Goal: Transaction & Acquisition: Book appointment/travel/reservation

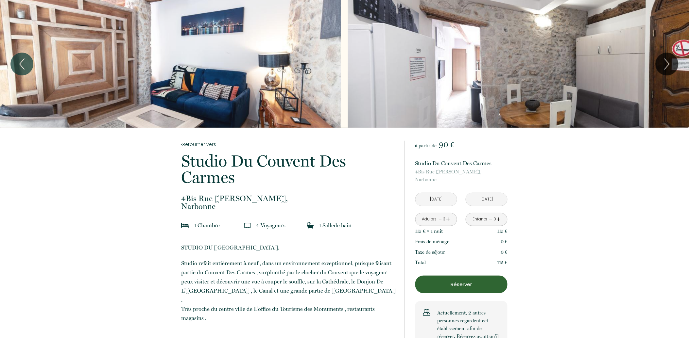
click at [176, 61] on div "Slideshow" at bounding box center [170, 64] width 341 height 128
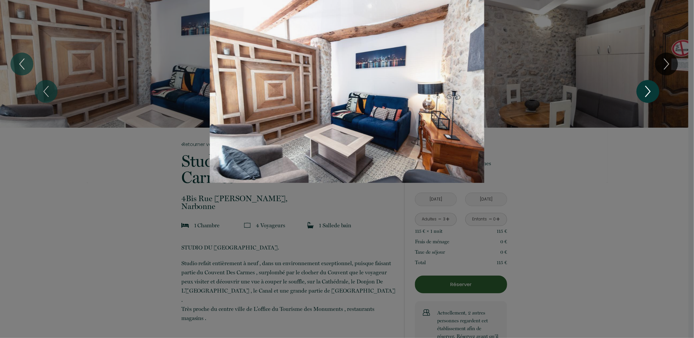
click at [651, 90] on icon "Next" at bounding box center [648, 92] width 14 height 20
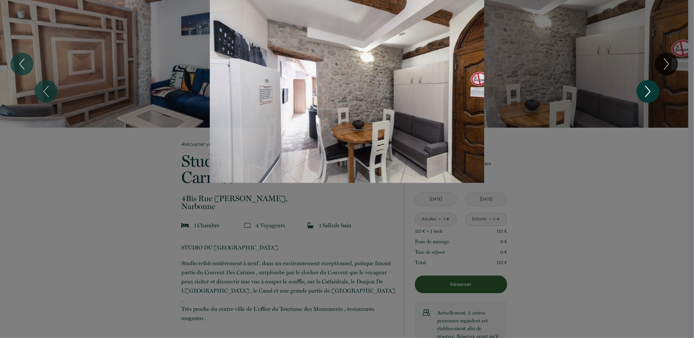
click at [648, 93] on icon "Next" at bounding box center [648, 91] width 5 height 10
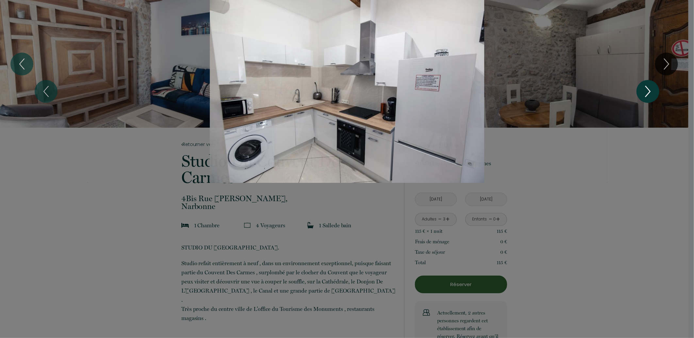
click at [648, 93] on icon "Next" at bounding box center [648, 91] width 5 height 10
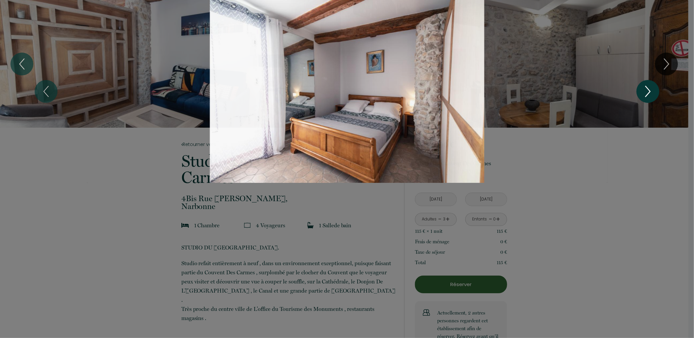
click at [648, 93] on icon "Next" at bounding box center [648, 91] width 5 height 10
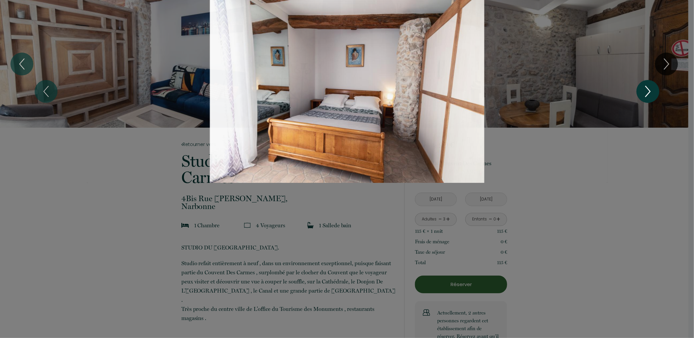
click at [648, 93] on icon "Next" at bounding box center [648, 91] width 5 height 10
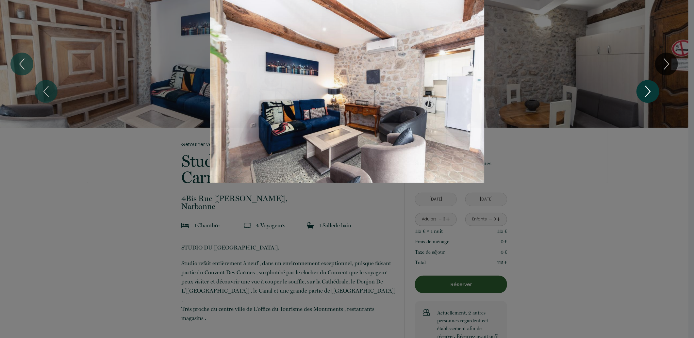
click at [648, 93] on icon "Next" at bounding box center [648, 91] width 5 height 10
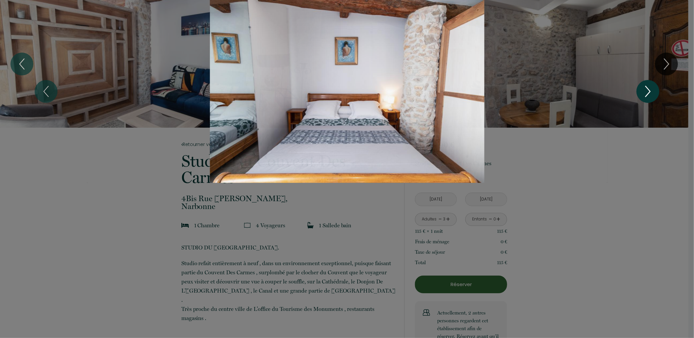
click at [648, 93] on icon "Next" at bounding box center [648, 91] width 5 height 10
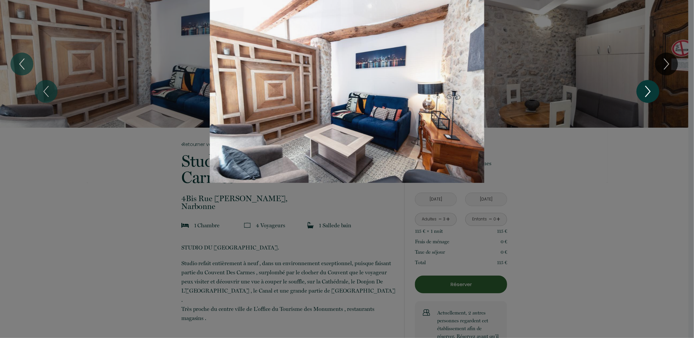
click at [648, 93] on icon "Next" at bounding box center [648, 91] width 5 height 10
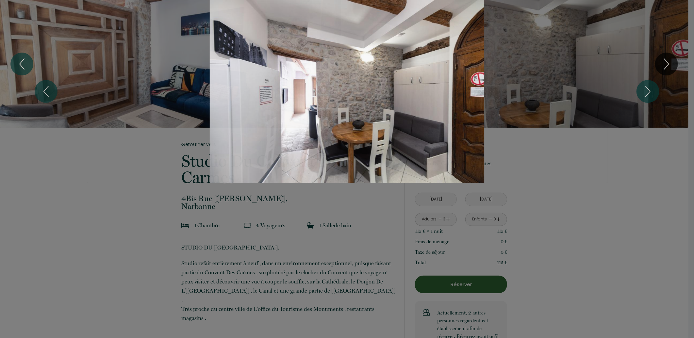
click at [584, 185] on div at bounding box center [347, 169] width 694 height 338
click at [299, 253] on div at bounding box center [347, 169] width 694 height 338
click at [299, 276] on div at bounding box center [347, 169] width 694 height 338
click at [395, 60] on div "Slideshow" at bounding box center [347, 91] width 521 height 183
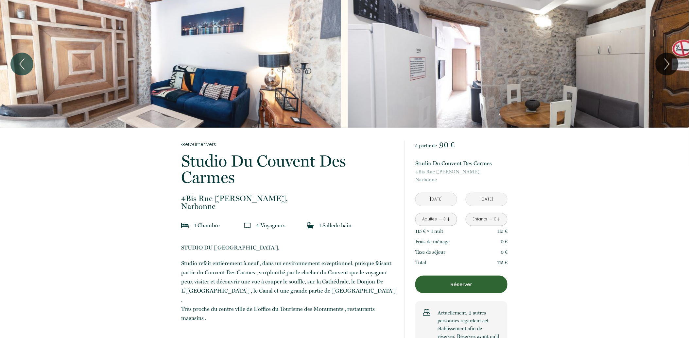
scroll to position [73, 0]
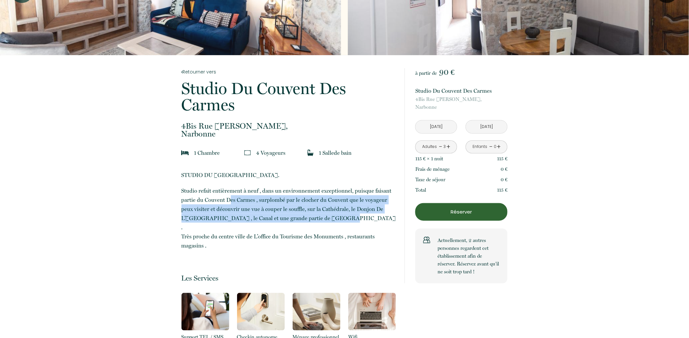
drag, startPoint x: 230, startPoint y: 196, endPoint x: 353, endPoint y: 218, distance: 124.8
click at [353, 218] on p "Studio refait entièrement à neuf , dans un environnement exceptionnel, puisque …" at bounding box center [288, 218] width 214 height 64
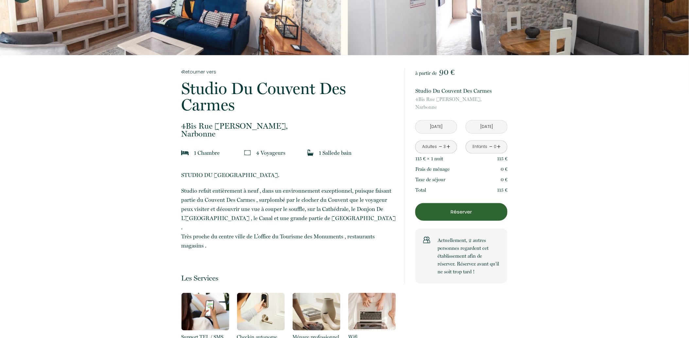
drag, startPoint x: 353, startPoint y: 218, endPoint x: 338, endPoint y: 227, distance: 17.6
click at [338, 227] on p "Studio refait entièrement à neuf , dans un environnement exceptionnel, puisque …" at bounding box center [288, 218] width 214 height 64
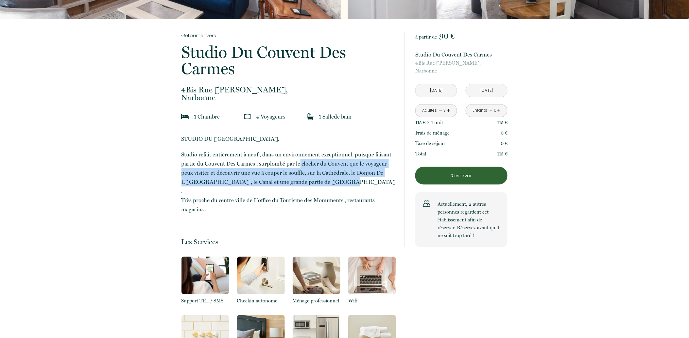
drag, startPoint x: 300, startPoint y: 162, endPoint x: 325, endPoint y: 188, distance: 36.1
click at [325, 188] on p "Studio refait entièrement à neuf , dans un environnement exceptionnel, puisque …" at bounding box center [288, 182] width 214 height 64
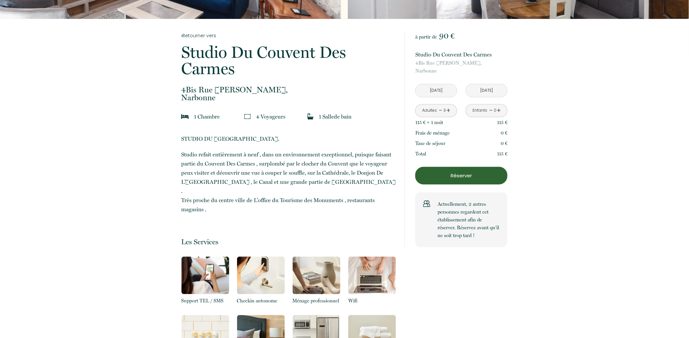
drag, startPoint x: 325, startPoint y: 188, endPoint x: 324, endPoint y: 197, distance: 9.2
click at [324, 197] on p "Studio refait entièrement à neuf , dans un environnement exceptionnel, puisque …" at bounding box center [288, 182] width 214 height 64
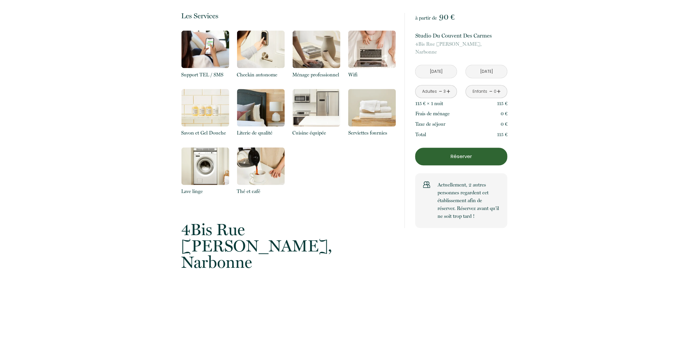
scroll to position [399, 0]
